Goal: Task Accomplishment & Management: Use online tool/utility

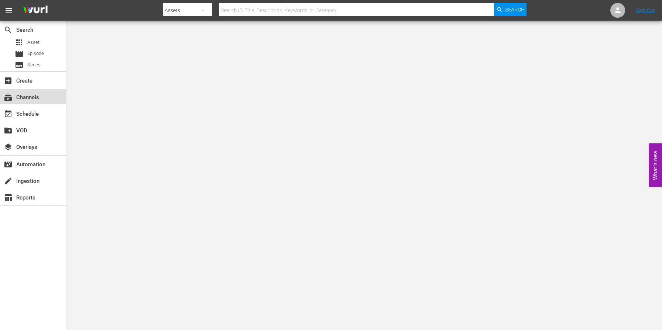
click at [28, 93] on div "subscriptions Channels" at bounding box center [20, 96] width 41 height 7
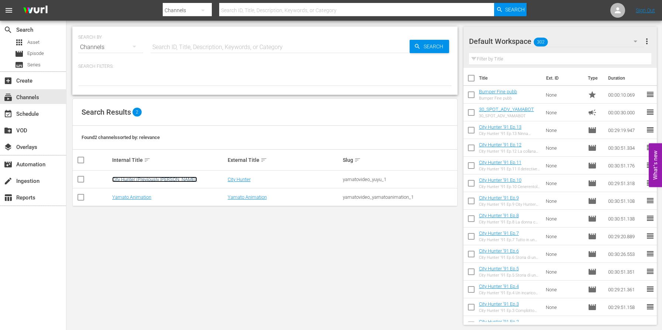
click at [130, 178] on link "City Hunter (Previously [PERSON_NAME])" at bounding box center [154, 180] width 85 height 6
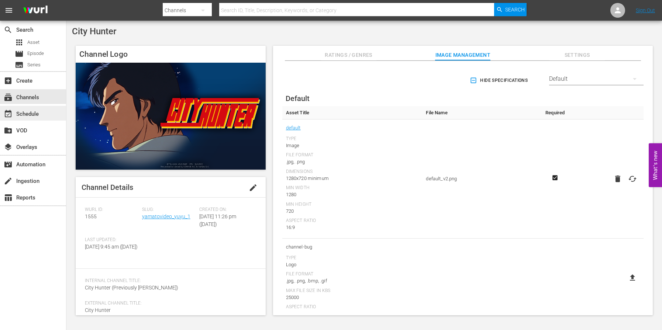
click at [47, 110] on div "event_available Schedule" at bounding box center [33, 113] width 66 height 15
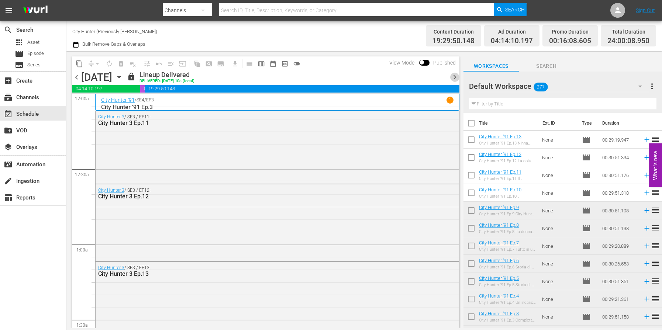
click at [452, 77] on span "chevron_right" at bounding box center [454, 77] width 9 height 9
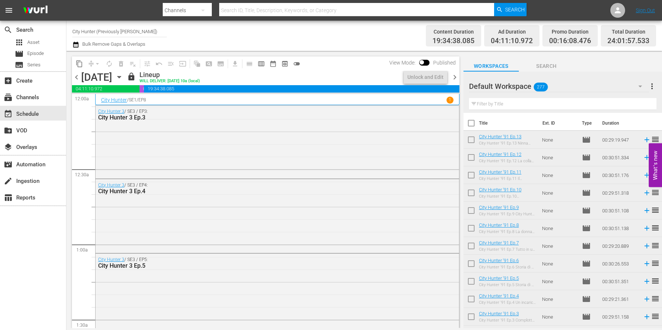
click at [452, 77] on span "chevron_right" at bounding box center [454, 77] width 9 height 9
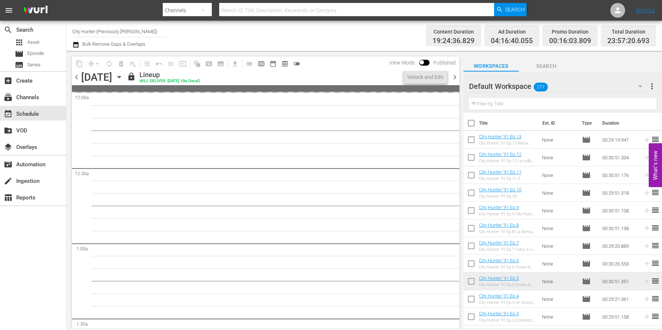
click at [452, 77] on span "chevron_right" at bounding box center [454, 77] width 9 height 9
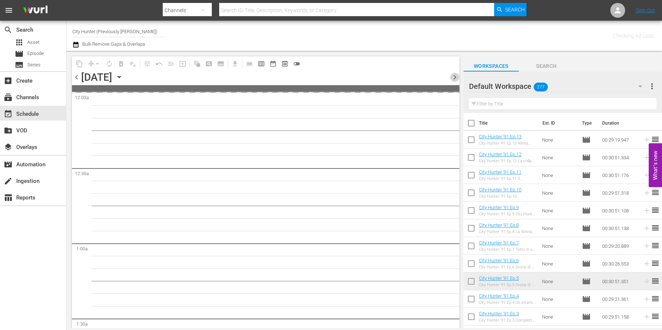
click at [452, 77] on span "chevron_right" at bounding box center [454, 77] width 9 height 9
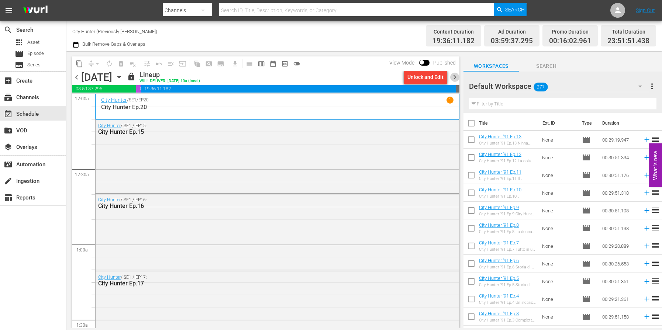
click at [452, 77] on span "chevron_right" at bounding box center [454, 77] width 9 height 9
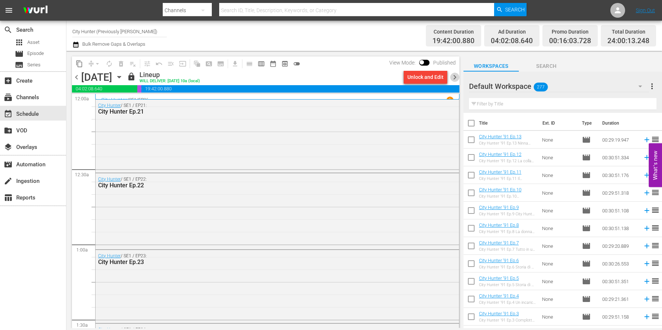
click at [452, 77] on span "chevron_right" at bounding box center [454, 77] width 9 height 9
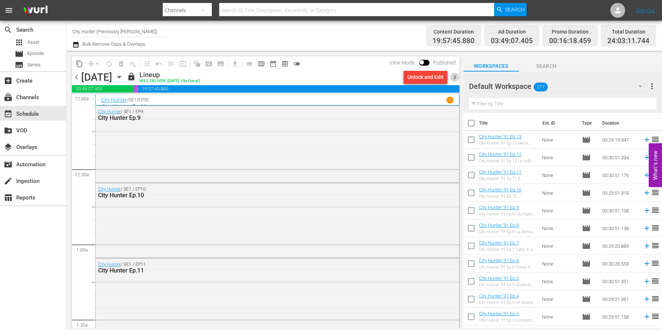
click at [452, 77] on span "chevron_right" at bounding box center [454, 77] width 9 height 9
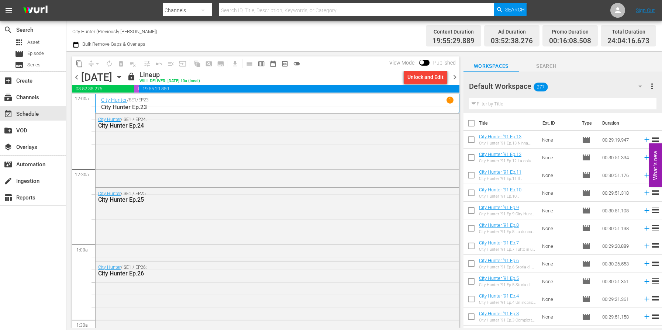
click at [452, 77] on span "chevron_right" at bounding box center [454, 77] width 9 height 9
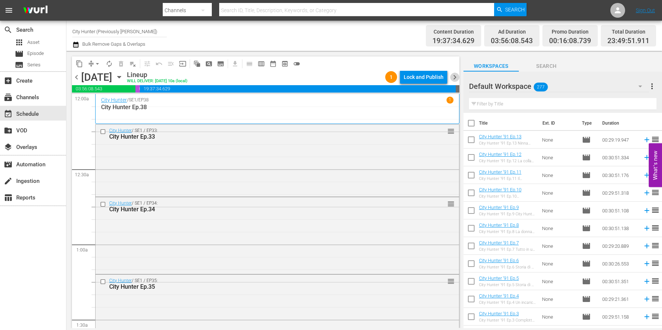
click at [456, 78] on span "chevron_right" at bounding box center [454, 77] width 9 height 9
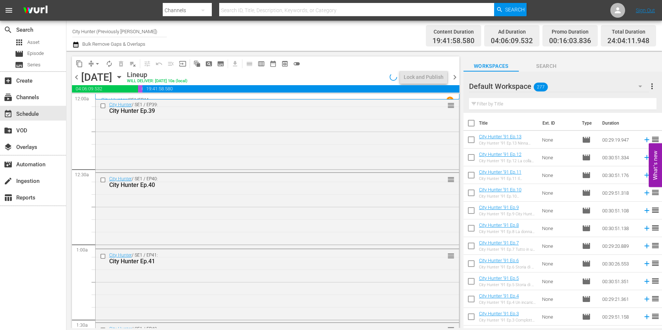
click at [456, 78] on span "chevron_right" at bounding box center [454, 77] width 9 height 9
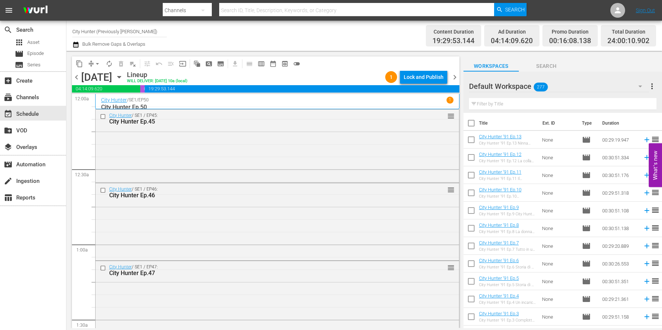
click at [456, 78] on span "chevron_right" at bounding box center [454, 77] width 9 height 9
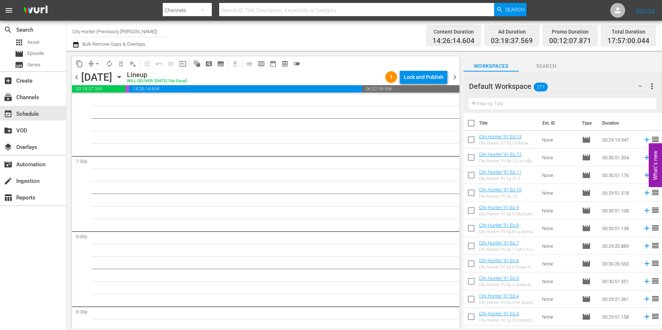
scroll to position [3100, 0]
click at [129, 65] on span "playlist_remove_outlined" at bounding box center [132, 63] width 7 height 7
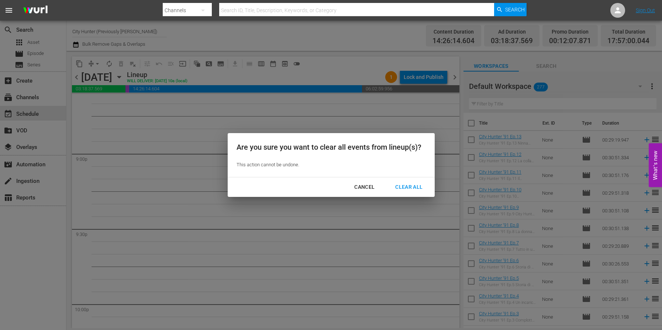
click at [408, 190] on div "Clear All" at bounding box center [408, 187] width 39 height 9
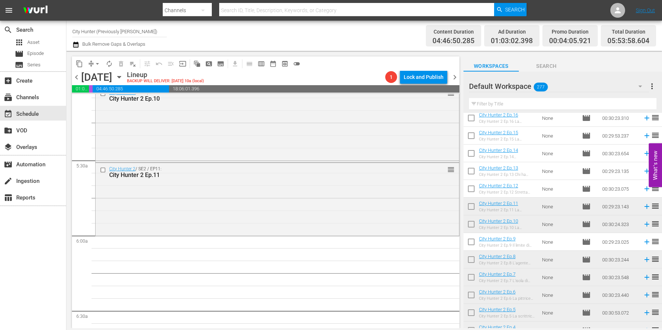
scroll to position [768, 0]
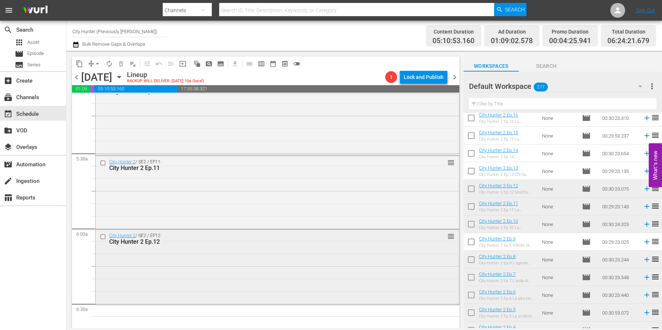
click at [102, 237] on input "checkbox" at bounding box center [104, 236] width 8 height 6
click at [121, 62] on span "delete_forever_outlined" at bounding box center [120, 63] width 7 height 7
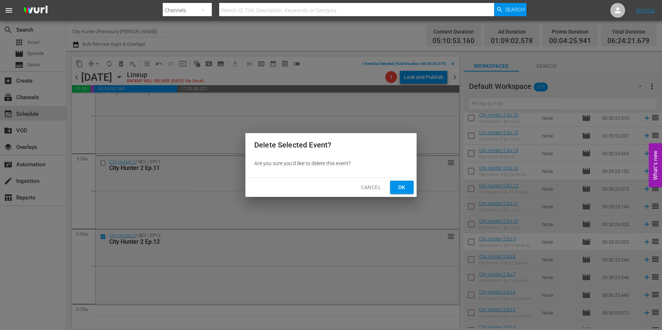
click at [404, 187] on span "Ok" at bounding box center [402, 187] width 12 height 9
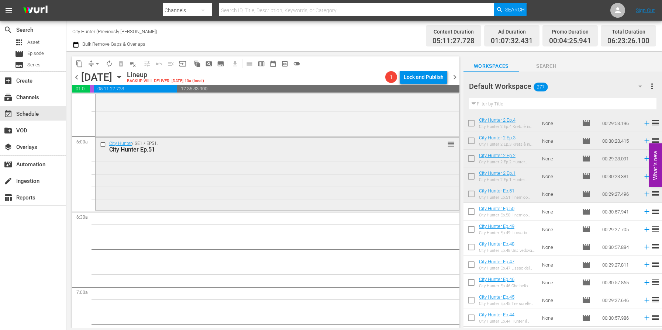
scroll to position [862, 0]
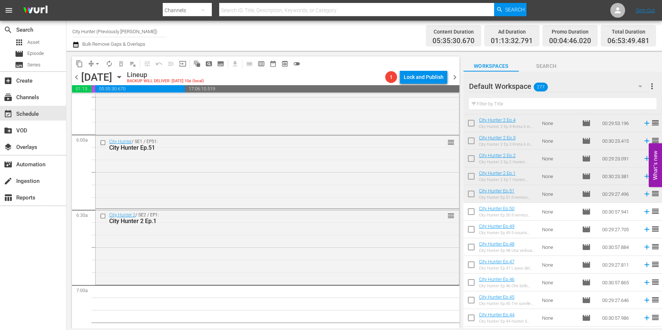
drag, startPoint x: 530, startPoint y: 180, endPoint x: 111, endPoint y: 0, distance: 456.4
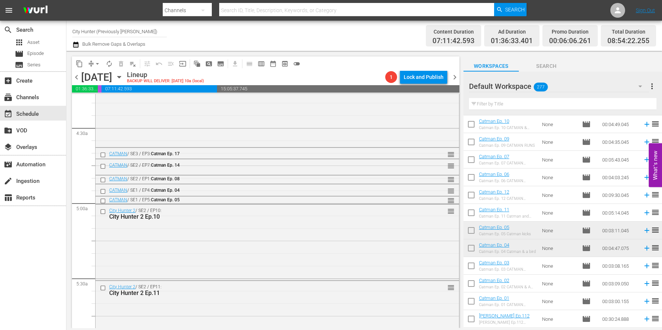
scroll to position [2802, 0]
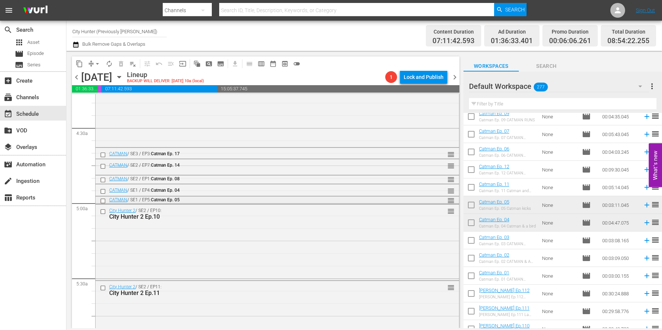
click at [101, 201] on input "checkbox" at bounding box center [104, 201] width 8 height 6
click at [120, 66] on span "delete_forever_outlined" at bounding box center [120, 63] width 7 height 7
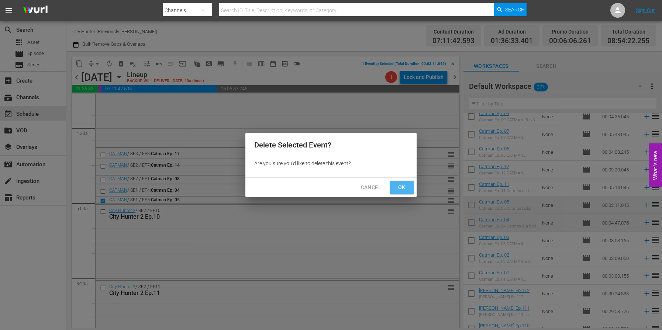
click at [398, 187] on span "Ok" at bounding box center [402, 187] width 12 height 9
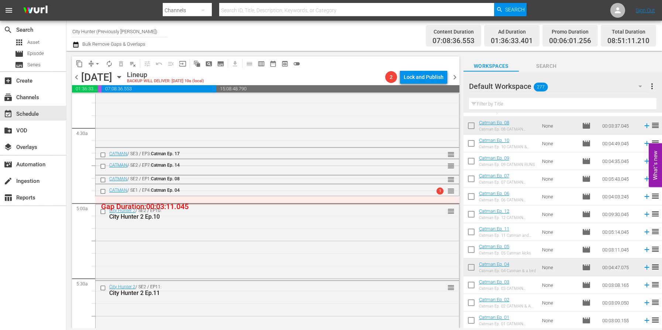
scroll to position [2753, 0]
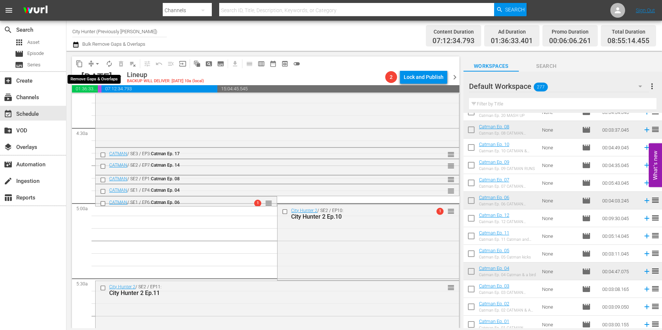
click at [98, 63] on span "arrow_drop_down" at bounding box center [97, 63] width 7 height 7
click at [95, 104] on li "Align to End of Previous Day" at bounding box center [97, 103] width 77 height 12
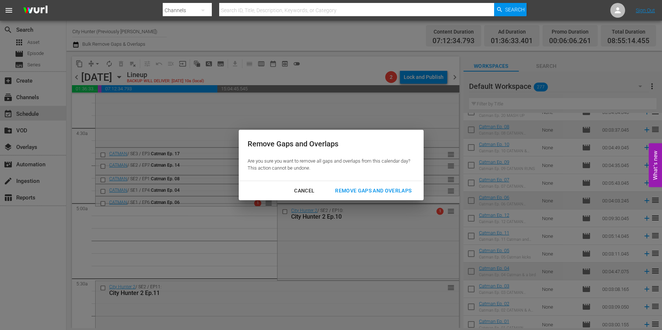
click at [367, 187] on div "Remove Gaps and Overlaps" at bounding box center [373, 190] width 88 height 9
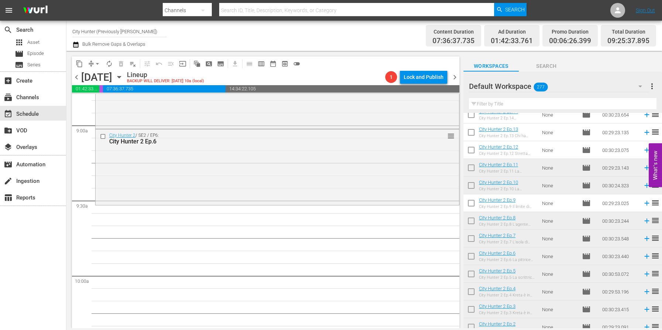
scroll to position [1341, 0]
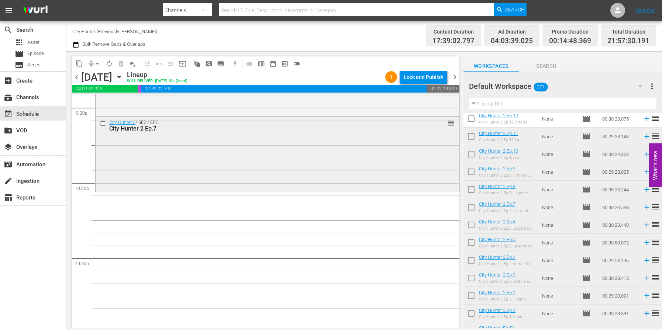
scroll to position [3243, 0]
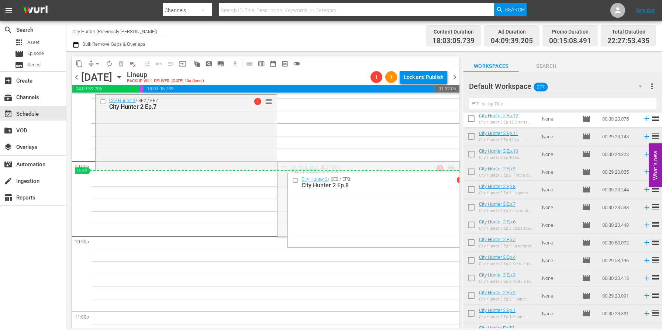
drag, startPoint x: 451, startPoint y: 168, endPoint x: 448, endPoint y: 172, distance: 5.1
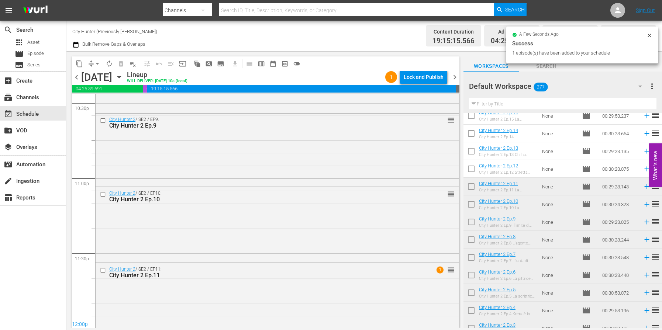
scroll to position [3377, 0]
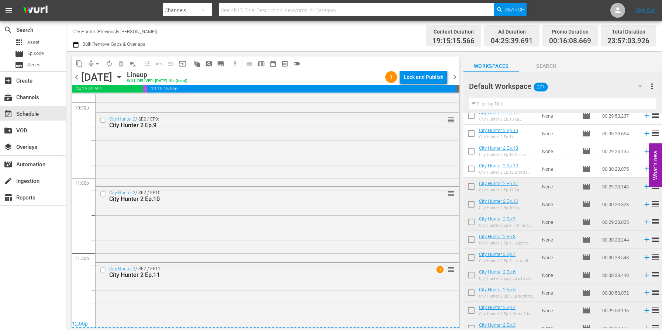
click at [79, 77] on span "chevron_left" at bounding box center [76, 77] width 9 height 9
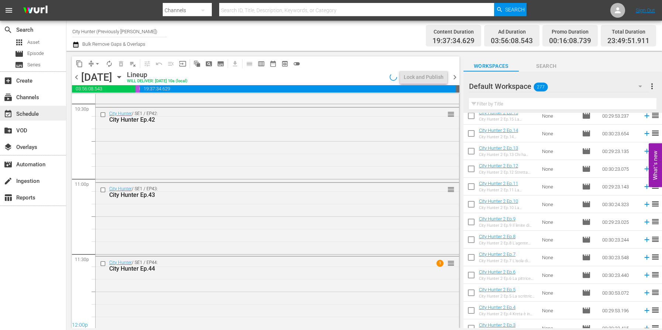
scroll to position [3377, 0]
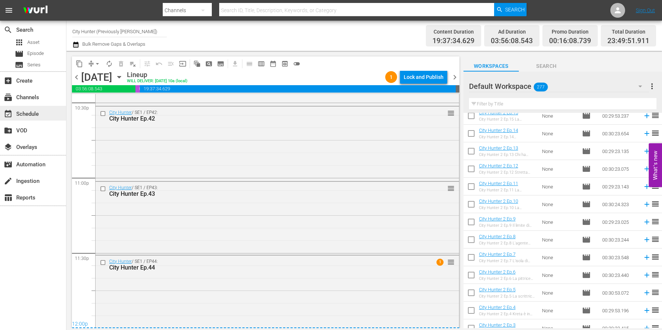
click at [77, 77] on span "chevron_left" at bounding box center [76, 77] width 9 height 9
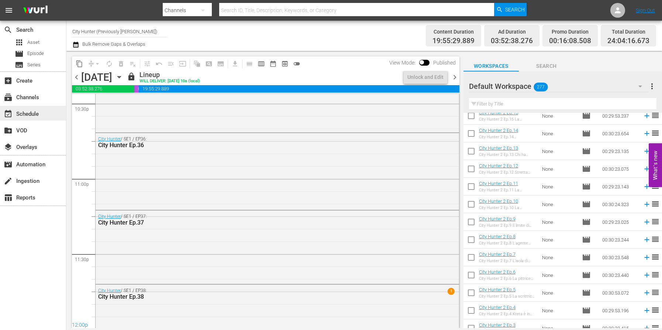
scroll to position [3377, 0]
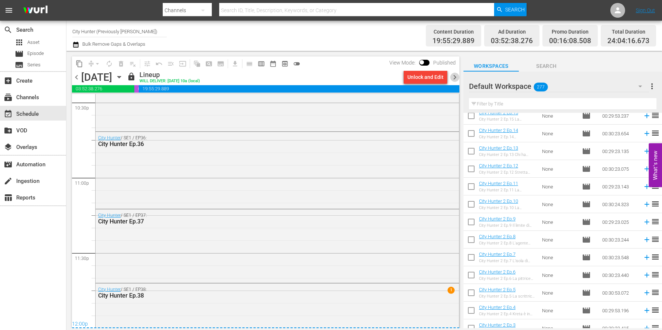
click at [457, 77] on span "chevron_right" at bounding box center [454, 77] width 9 height 9
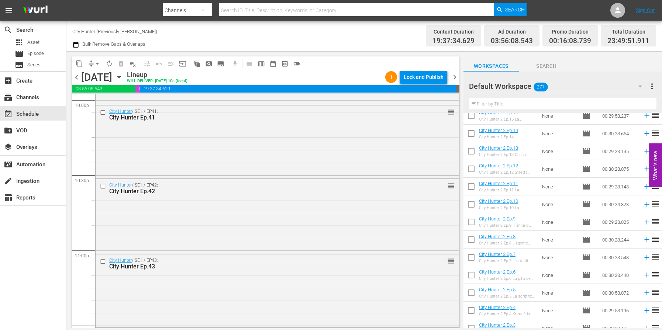
scroll to position [3381, 0]
click at [436, 77] on div "Lock and Publish" at bounding box center [423, 76] width 40 height 13
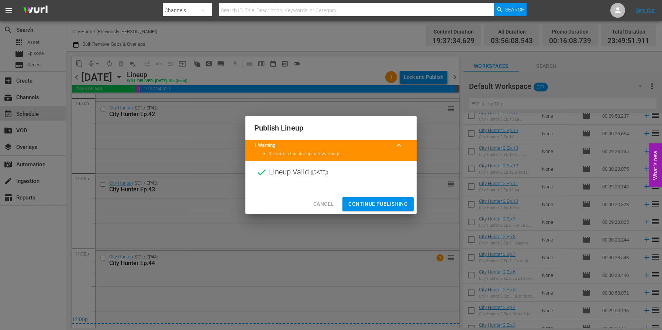
click at [371, 205] on span "Continue Publishing" at bounding box center [377, 203] width 59 height 9
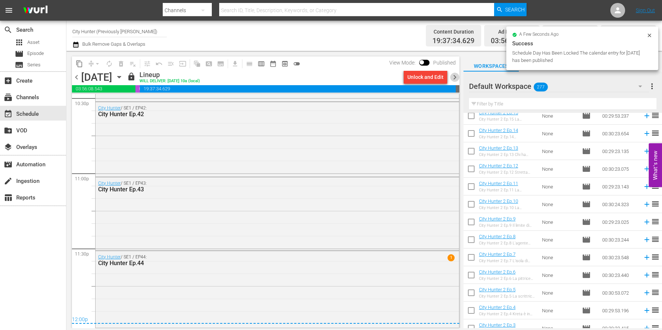
click at [454, 78] on span "chevron_right" at bounding box center [454, 77] width 9 height 9
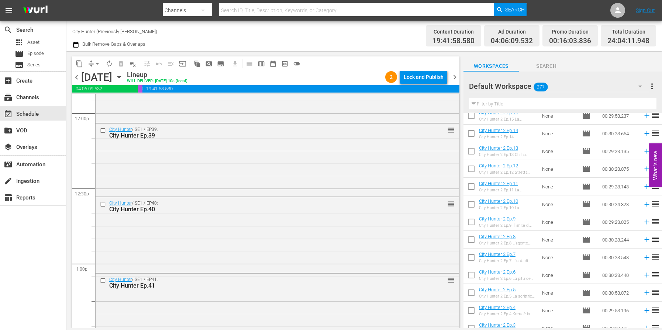
scroll to position [1886, 0]
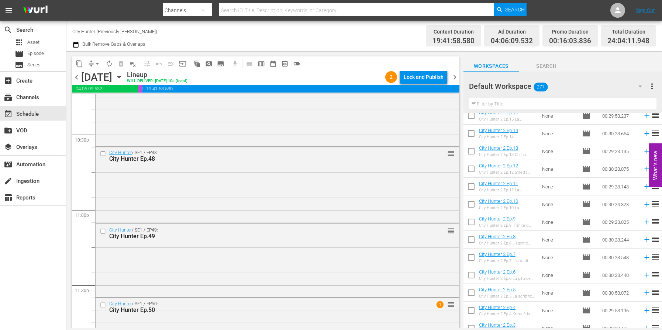
scroll to position [3392, 0]
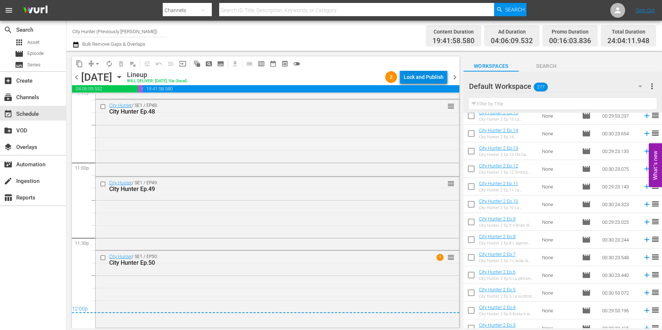
click at [417, 74] on div "Lock and Publish" at bounding box center [423, 76] width 40 height 13
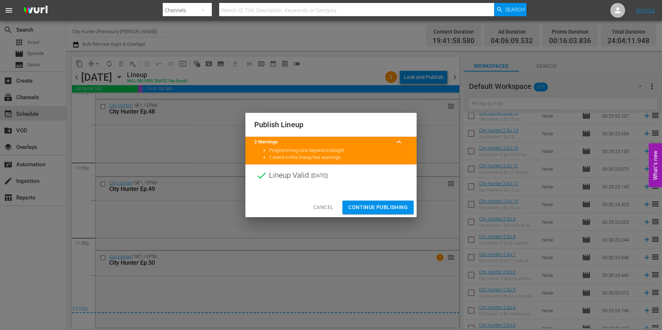
click at [376, 205] on span "Continue Publishing" at bounding box center [377, 207] width 59 height 9
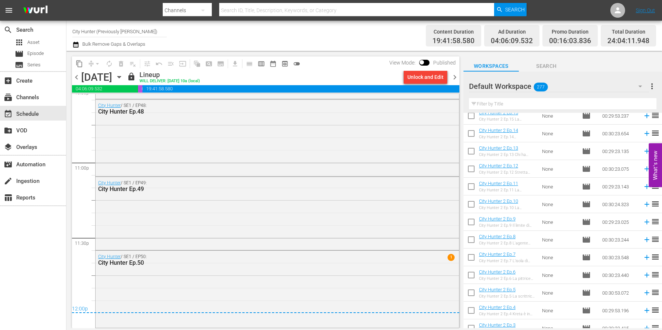
click at [455, 80] on span "chevron_right" at bounding box center [454, 77] width 9 height 9
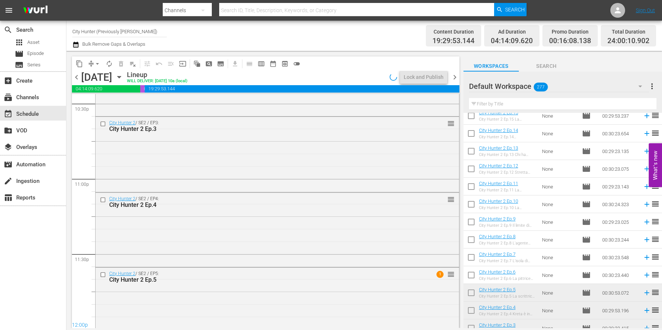
scroll to position [3392, 0]
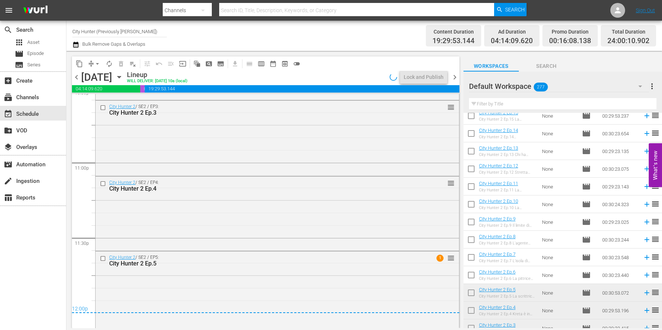
click at [455, 80] on span "chevron_right" at bounding box center [454, 77] width 9 height 9
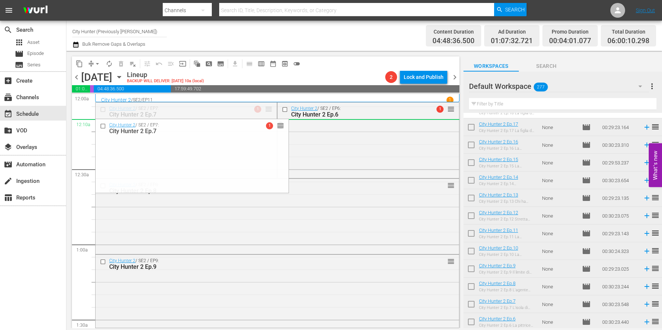
drag, startPoint x: 270, startPoint y: 109, endPoint x: 267, endPoint y: 122, distance: 13.1
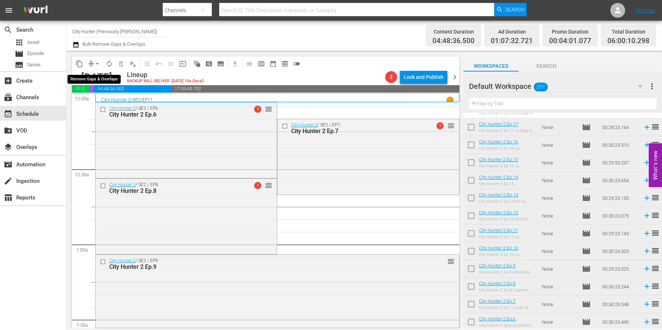
click at [98, 65] on span "arrow_drop_down" at bounding box center [97, 63] width 7 height 7
click at [114, 104] on li "Align to End of Previous Day" at bounding box center [97, 103] width 77 height 12
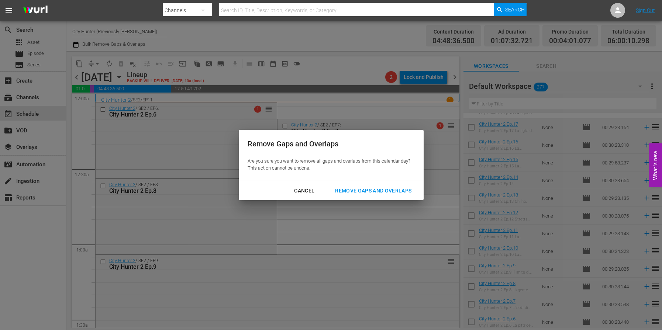
click at [356, 192] on div "Remove Gaps and Overlaps" at bounding box center [373, 190] width 88 height 9
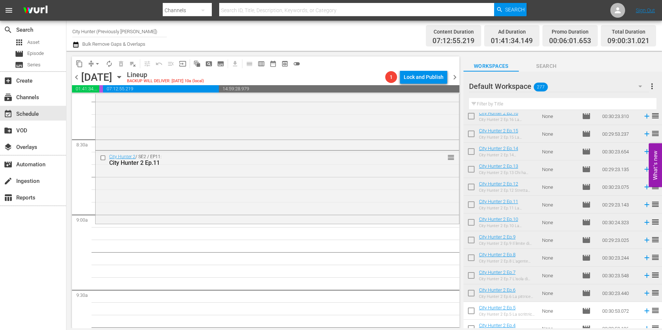
scroll to position [1235, 0]
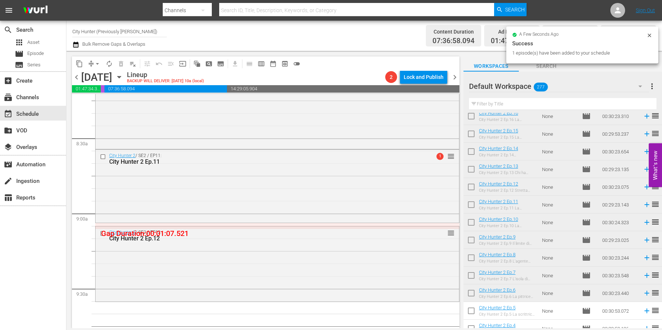
click at [98, 65] on span "arrow_drop_down" at bounding box center [97, 63] width 7 height 7
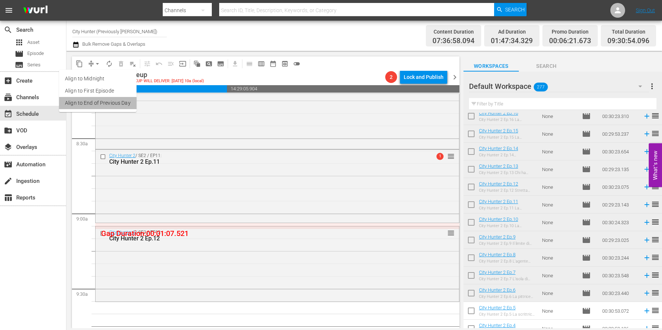
click at [121, 101] on li "Align to End of Previous Day" at bounding box center [97, 103] width 77 height 12
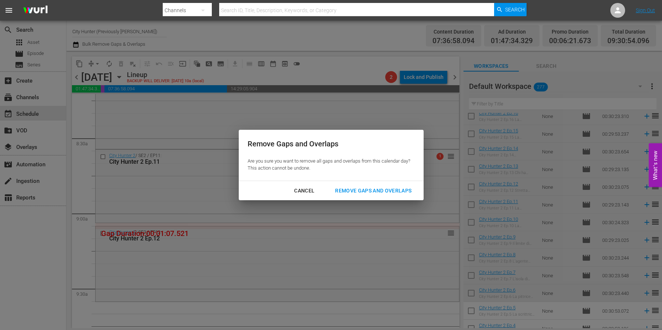
click at [350, 183] on div "Cancel Remove Gaps and Overlaps" at bounding box center [331, 191] width 185 height 20
click at [346, 187] on div "Remove Gaps and Overlaps" at bounding box center [373, 190] width 88 height 9
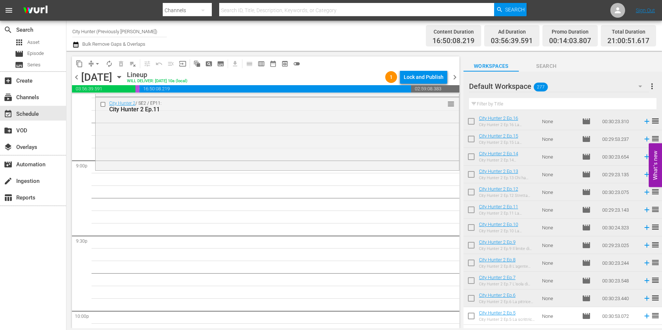
scroll to position [1309, 0]
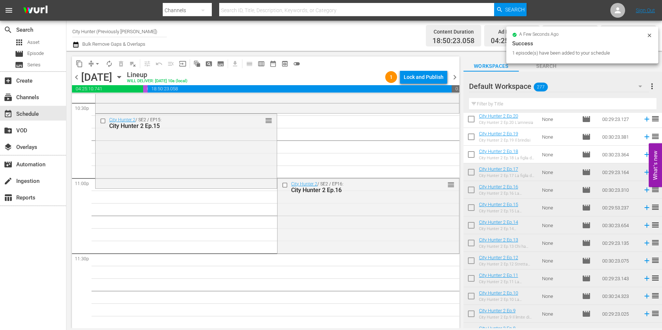
scroll to position [3377, 0]
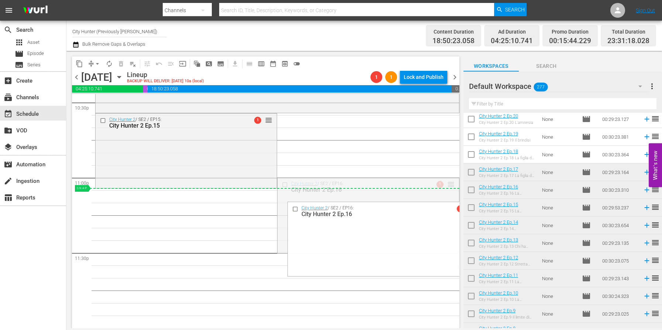
drag, startPoint x: 450, startPoint y: 183, endPoint x: 449, endPoint y: 188, distance: 4.9
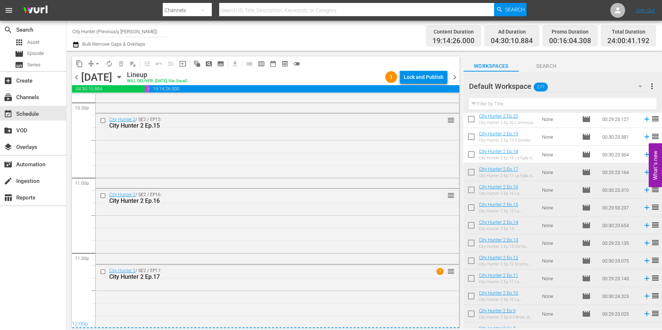
click at [454, 79] on span "chevron_right" at bounding box center [454, 77] width 9 height 9
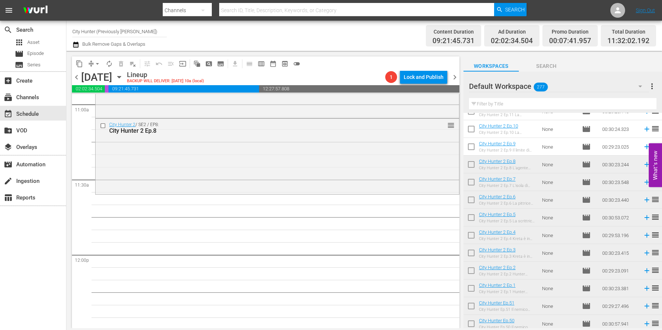
scroll to position [1645, 0]
